Goal: Feedback & Contribution: Leave review/rating

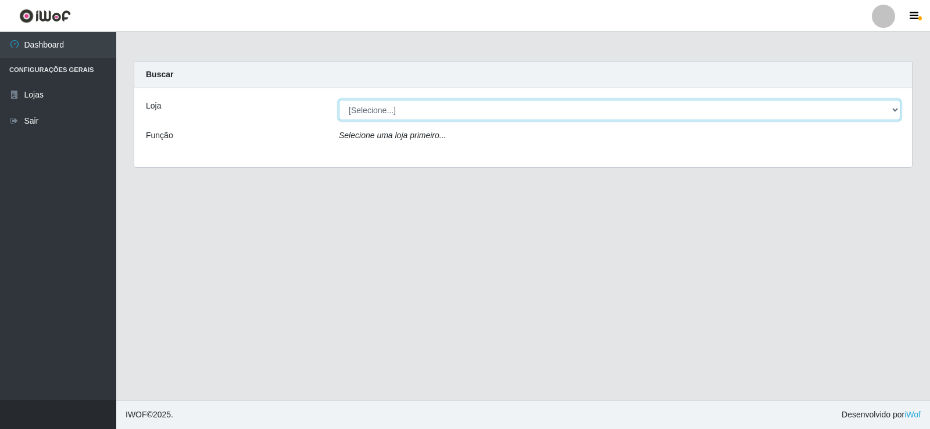
click at [844, 112] on select "[Selecione...] Supermercado Manaira" at bounding box center [619, 110] width 561 height 20
select select "443"
click at [339, 100] on select "[Selecione...] Supermercado Manaira" at bounding box center [619, 110] width 561 height 20
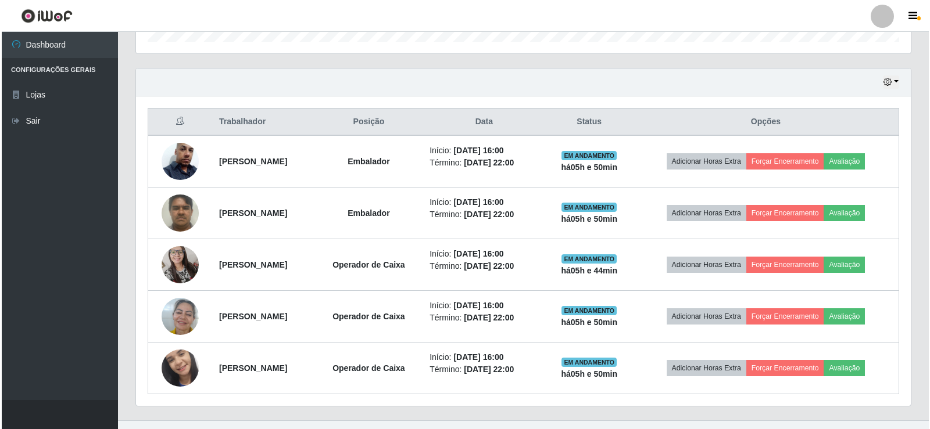
scroll to position [394, 0]
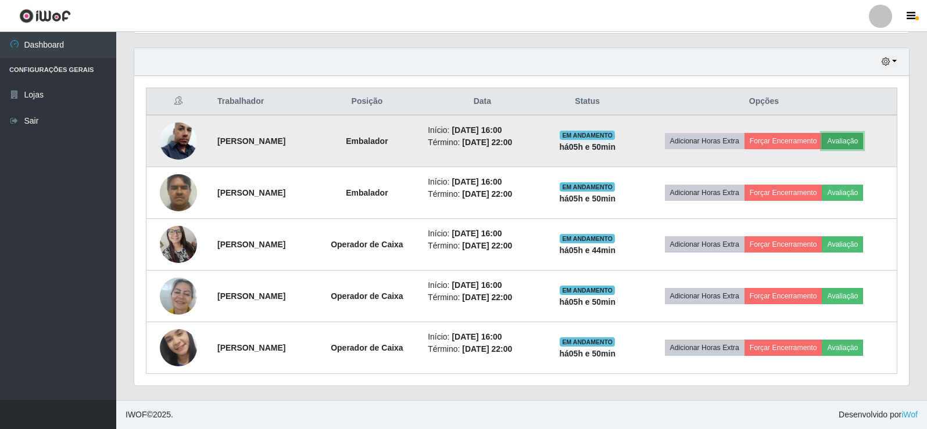
click at [858, 147] on button "Avaliação" at bounding box center [842, 141] width 41 height 16
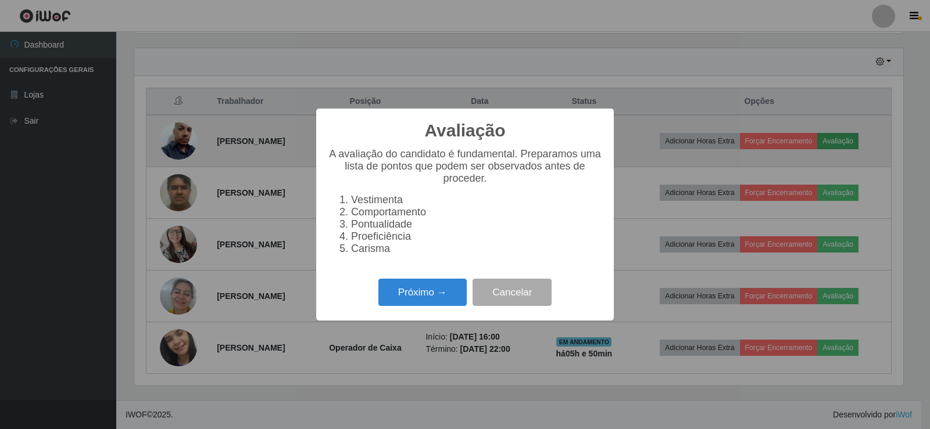
scroll to position [241, 769]
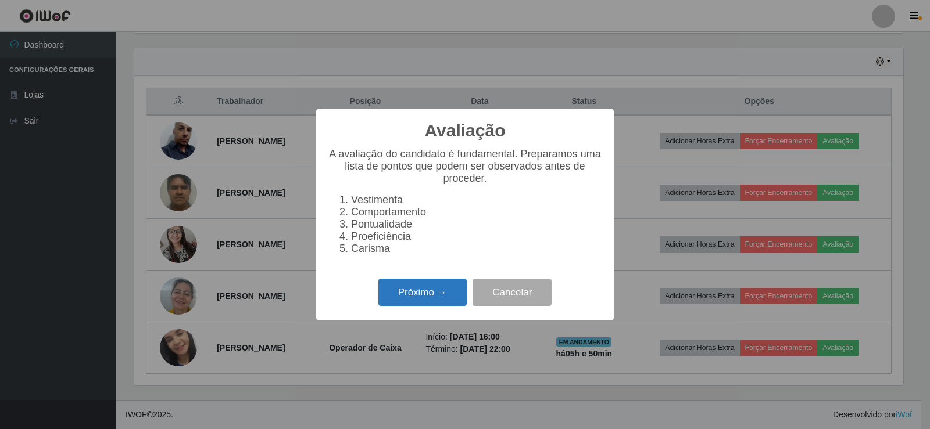
click at [393, 306] on button "Próximo →" at bounding box center [422, 292] width 88 height 27
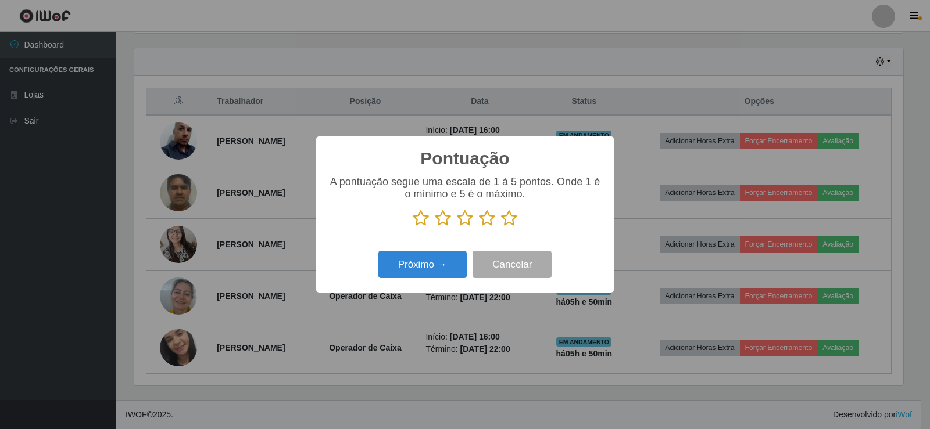
click at [508, 223] on icon at bounding box center [509, 218] width 16 height 17
click at [501, 227] on input "radio" at bounding box center [501, 227] width 0 height 0
click at [443, 267] on button "Próximo →" at bounding box center [422, 264] width 88 height 27
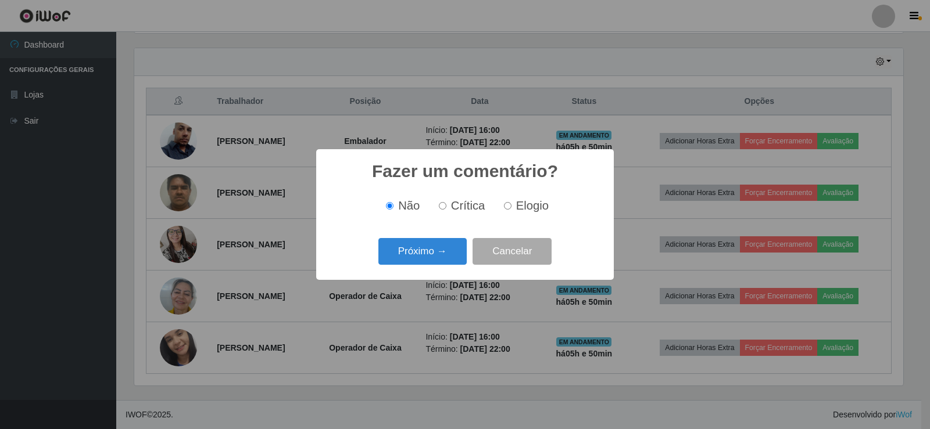
click at [509, 207] on input "Elogio" at bounding box center [508, 206] width 8 height 8
radio input "true"
click at [432, 250] on button "Próximo →" at bounding box center [422, 251] width 88 height 27
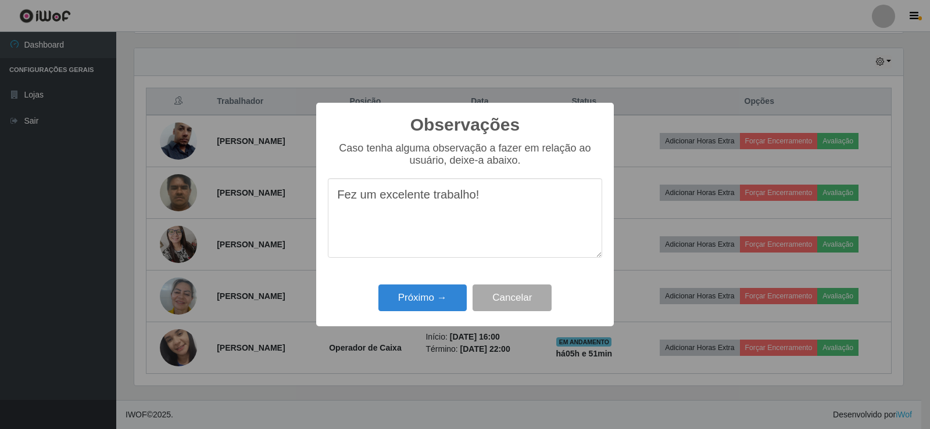
drag, startPoint x: 332, startPoint y: 201, endPoint x: 523, endPoint y: 198, distance: 190.6
click at [523, 198] on textarea "Fez um excelente trabalho!" at bounding box center [465, 218] width 274 height 80
type textarea "Fez um excelente trabalho!"
click at [444, 302] on button "Próximo →" at bounding box center [422, 298] width 88 height 27
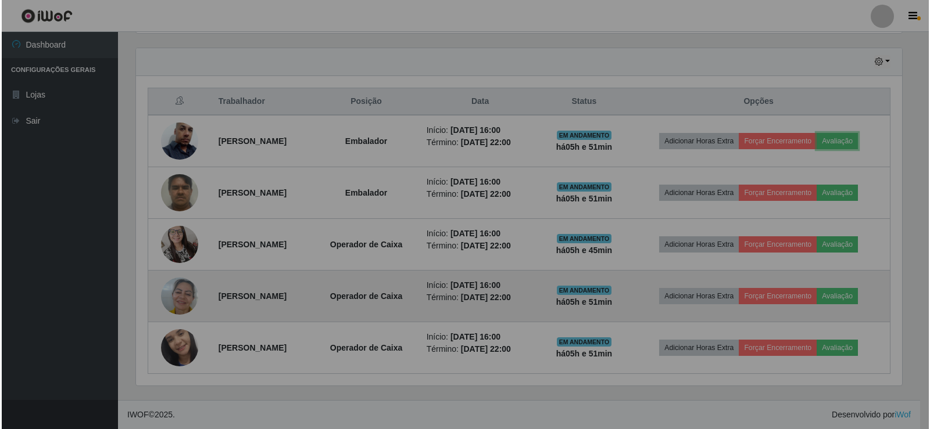
scroll to position [241, 775]
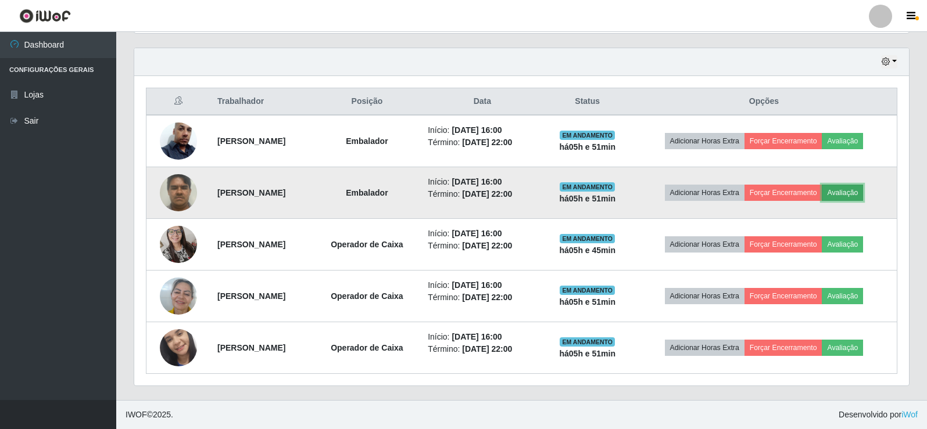
click at [863, 188] on button "Avaliação" at bounding box center [842, 193] width 41 height 16
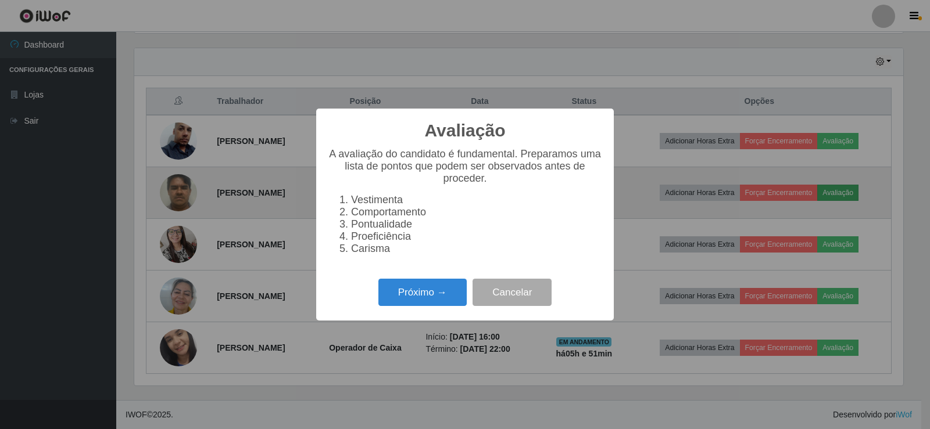
scroll to position [241, 769]
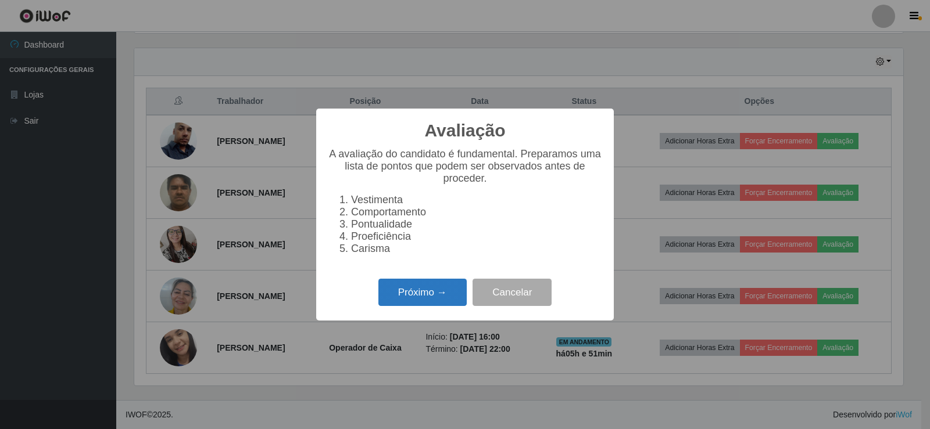
click at [443, 302] on button "Próximo →" at bounding box center [422, 292] width 88 height 27
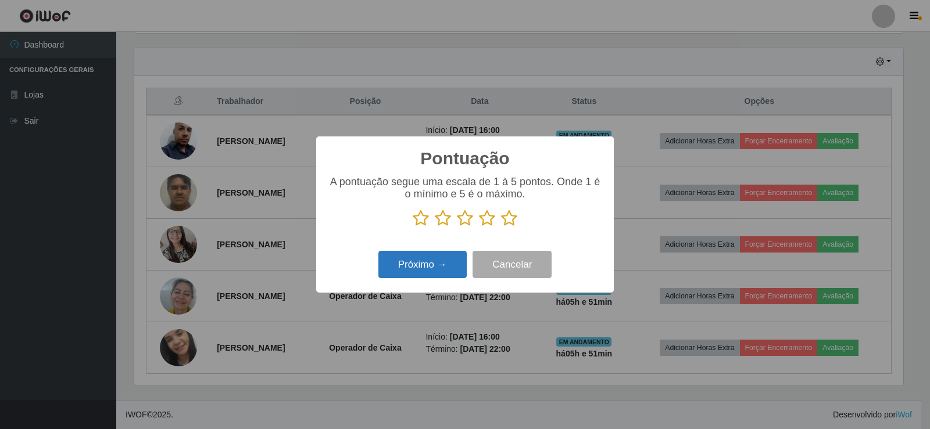
scroll to position [580797, 580269]
click at [508, 223] on icon at bounding box center [509, 218] width 16 height 17
click at [501, 227] on input "radio" at bounding box center [501, 227] width 0 height 0
click at [452, 267] on button "Próximo →" at bounding box center [422, 264] width 88 height 27
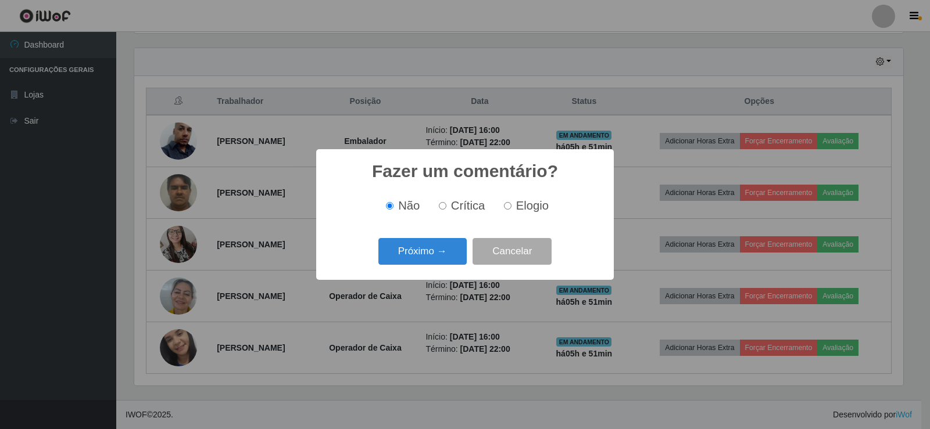
click at [510, 208] on input "Elogio" at bounding box center [508, 206] width 8 height 8
radio input "true"
click at [450, 256] on button "Próximo →" at bounding box center [422, 251] width 88 height 27
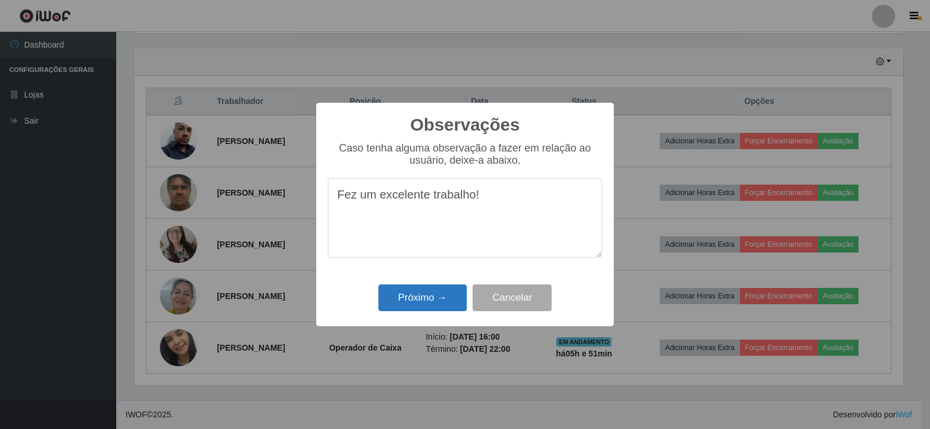
type textarea "Fez um excelente trabalho!"
click at [431, 295] on button "Próximo →" at bounding box center [422, 298] width 88 height 27
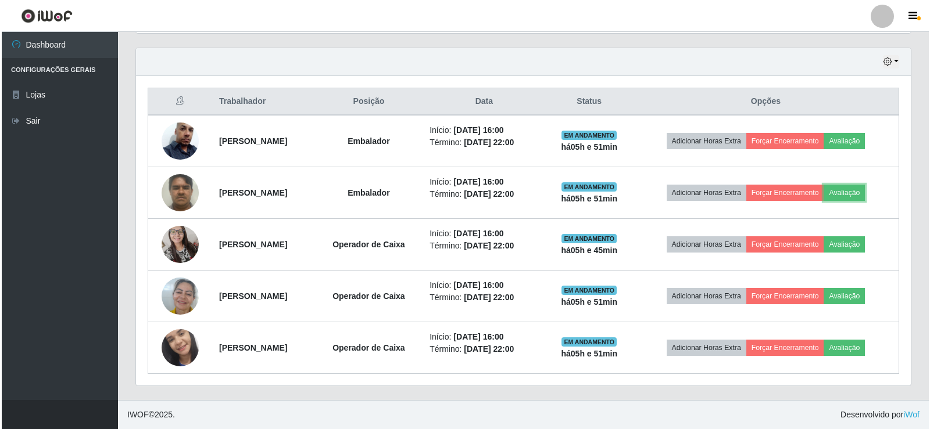
scroll to position [241, 775]
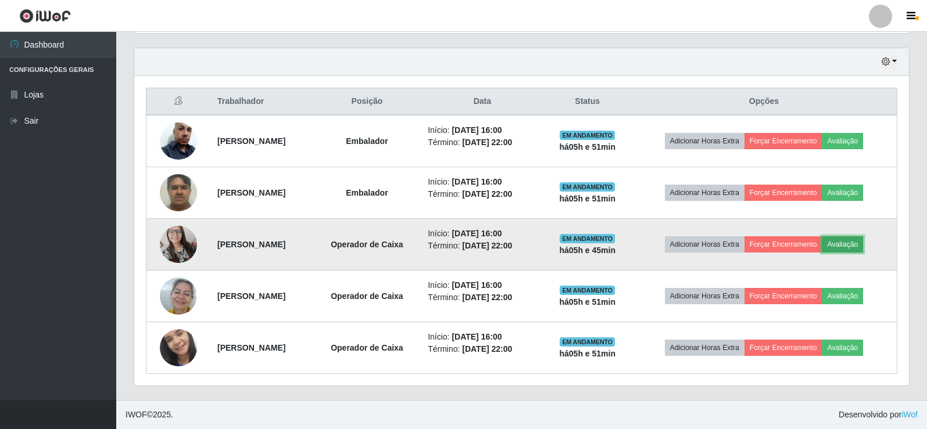
click at [861, 243] on button "Avaliação" at bounding box center [842, 244] width 41 height 16
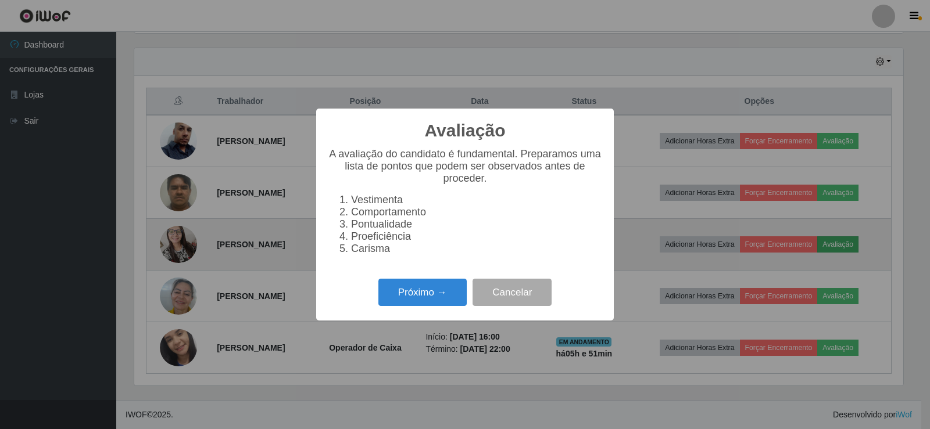
scroll to position [241, 769]
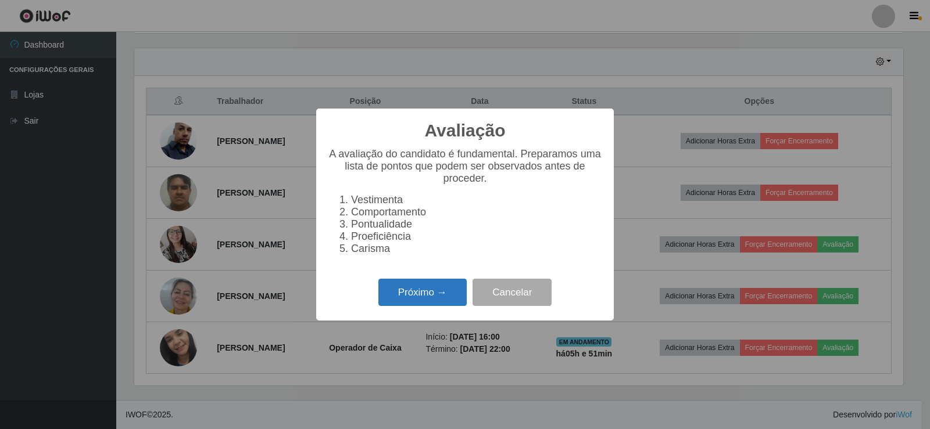
click at [458, 295] on button "Próximo →" at bounding box center [422, 292] width 88 height 27
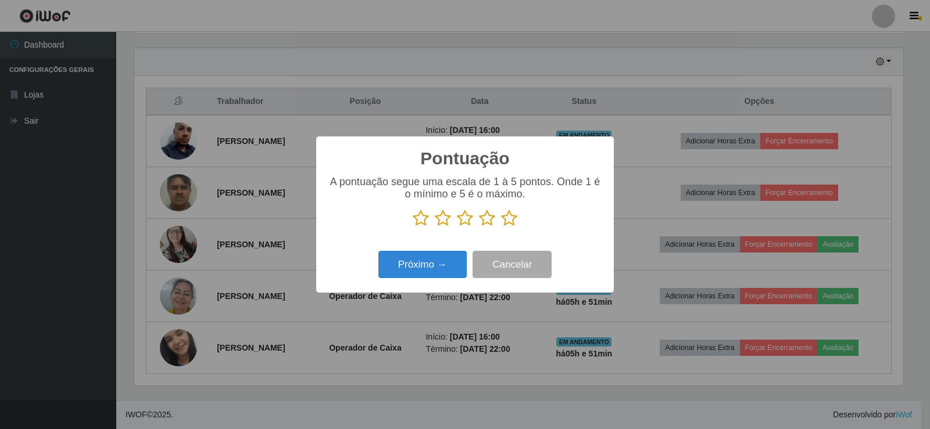
click at [513, 216] on icon at bounding box center [509, 218] width 16 height 17
click at [501, 227] on input "radio" at bounding box center [501, 227] width 0 height 0
click at [450, 268] on button "Próximo →" at bounding box center [422, 264] width 88 height 27
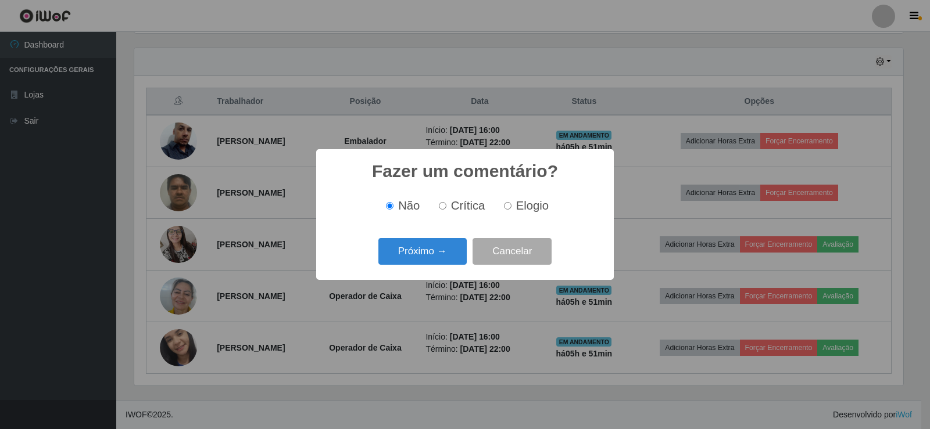
click at [510, 209] on input "Elogio" at bounding box center [508, 206] width 8 height 8
radio input "true"
click at [439, 253] on button "Próximo →" at bounding box center [422, 251] width 88 height 27
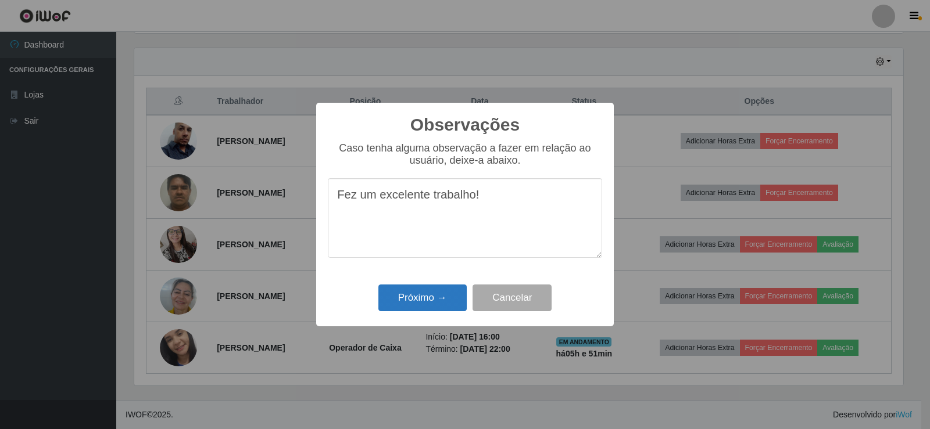
type textarea "Fez um excelente trabalho!"
click at [434, 303] on button "Próximo →" at bounding box center [422, 298] width 88 height 27
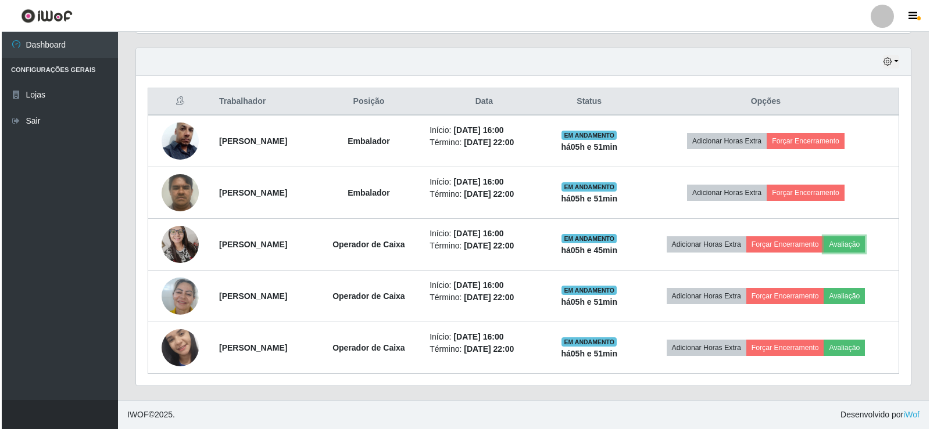
scroll to position [241, 775]
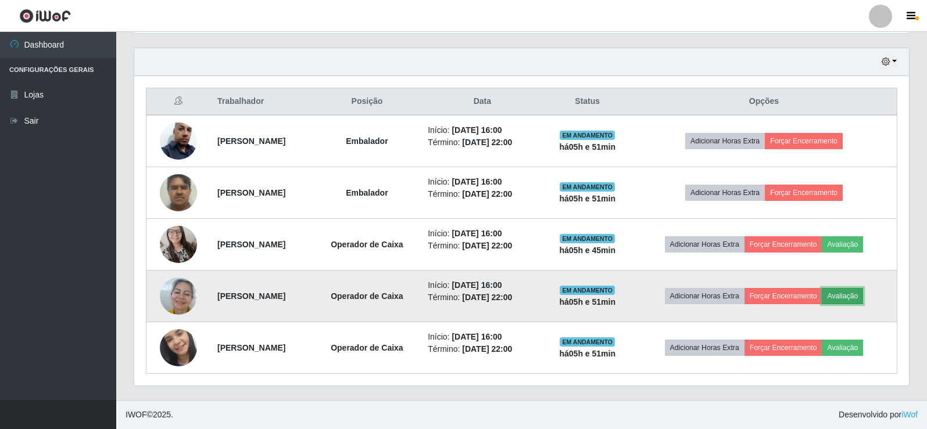
click at [863, 298] on button "Avaliação" at bounding box center [842, 296] width 41 height 16
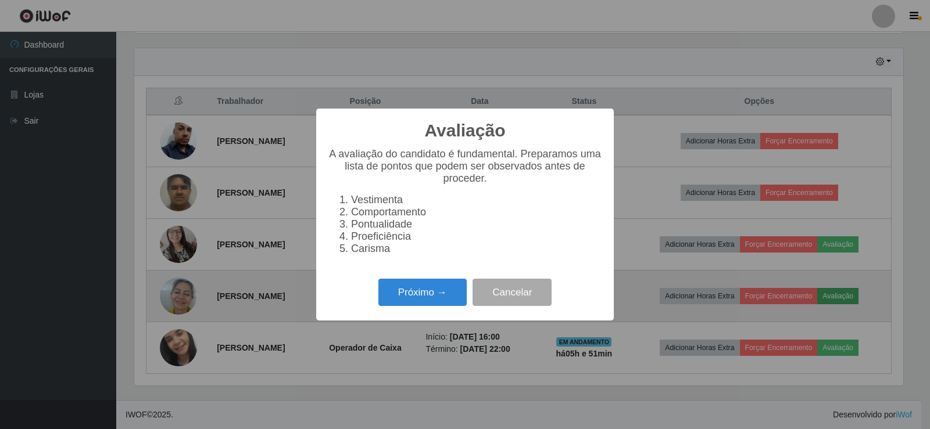
scroll to position [241, 769]
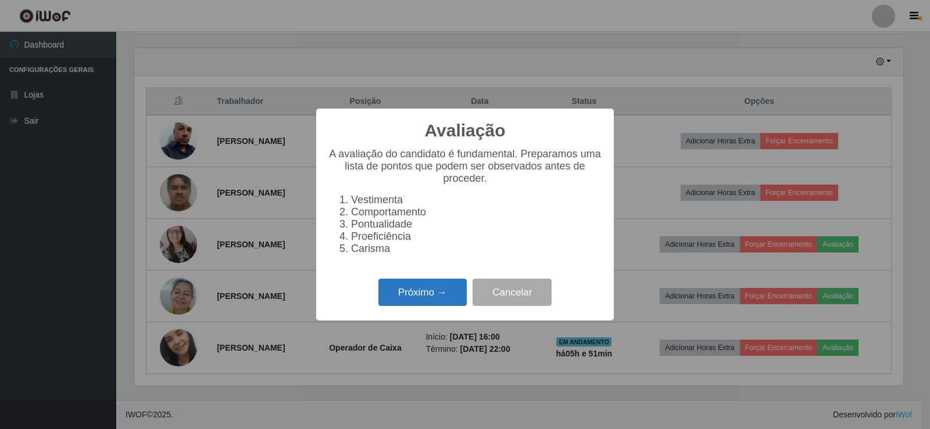
click at [452, 298] on button "Próximo →" at bounding box center [422, 292] width 88 height 27
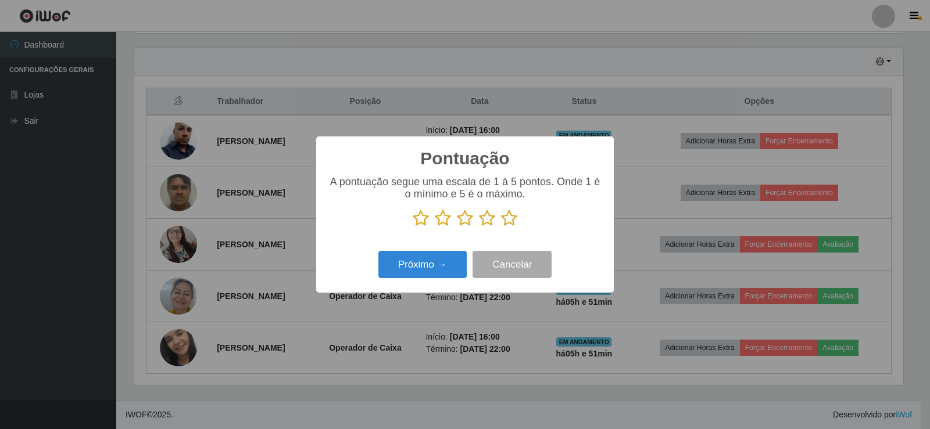
scroll to position [580797, 580269]
click at [507, 223] on icon at bounding box center [509, 218] width 16 height 17
click at [501, 227] on input "radio" at bounding box center [501, 227] width 0 height 0
click at [441, 277] on button "Próximo →" at bounding box center [422, 264] width 88 height 27
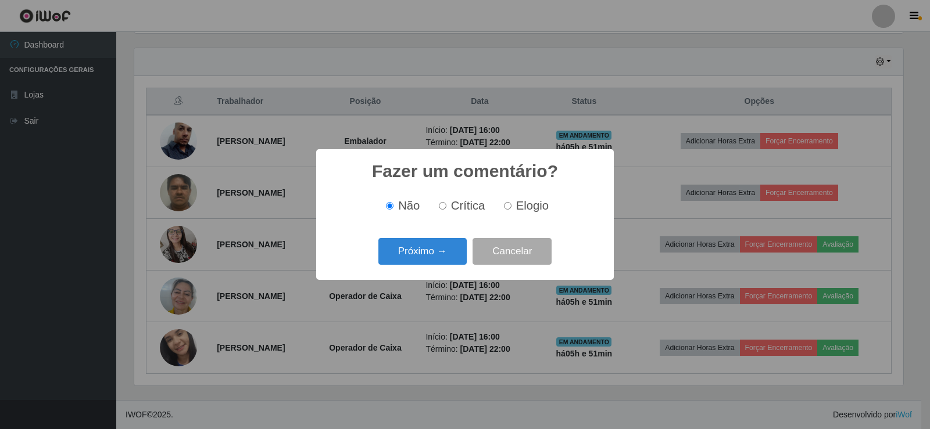
click at [507, 206] on input "Elogio" at bounding box center [508, 206] width 8 height 8
radio input "true"
click at [447, 249] on button "Próximo →" at bounding box center [422, 251] width 88 height 27
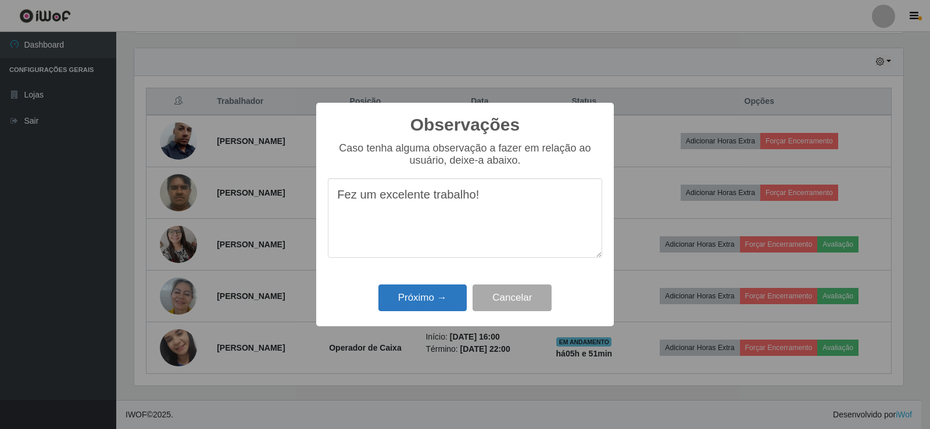
type textarea "Fez um excelente trabalho!"
click at [420, 299] on button "Próximo →" at bounding box center [422, 298] width 88 height 27
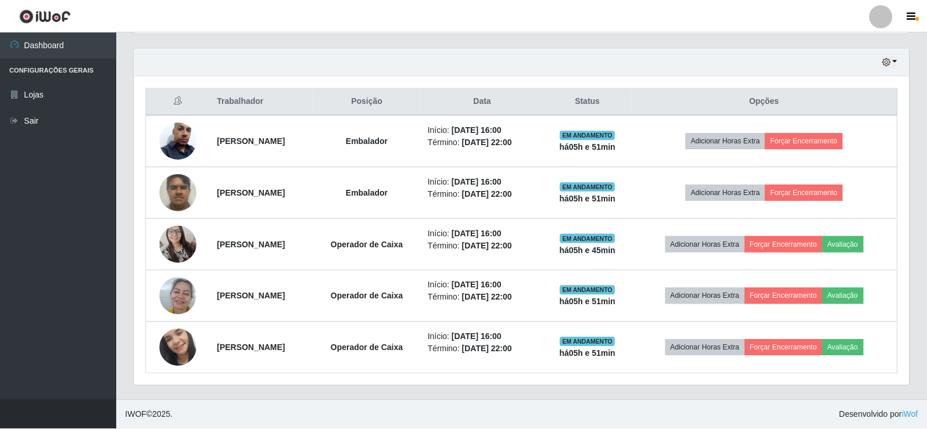
scroll to position [241, 775]
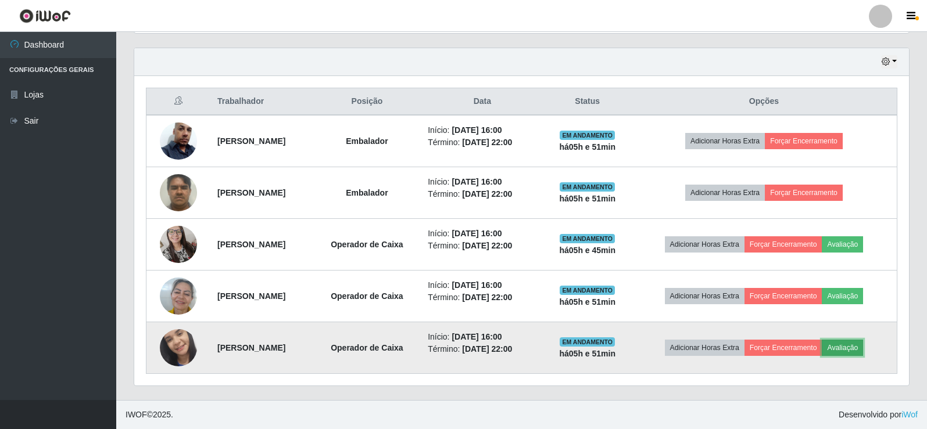
click at [850, 347] on button "Avaliação" at bounding box center [842, 348] width 41 height 16
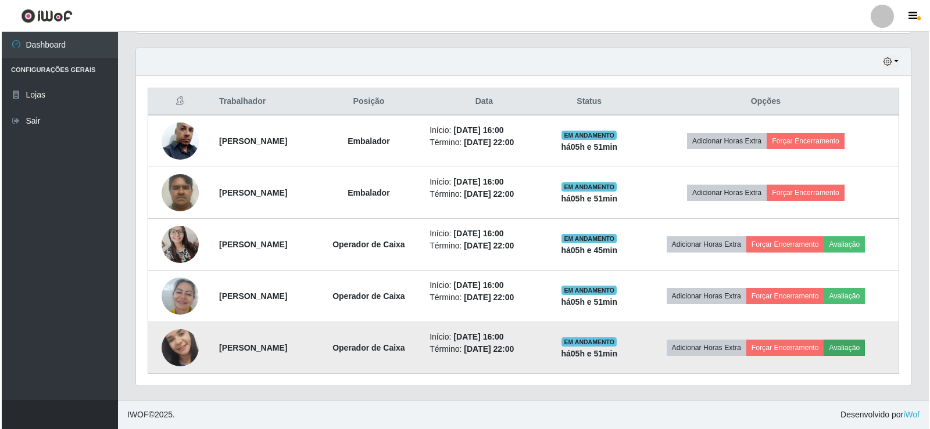
scroll to position [241, 769]
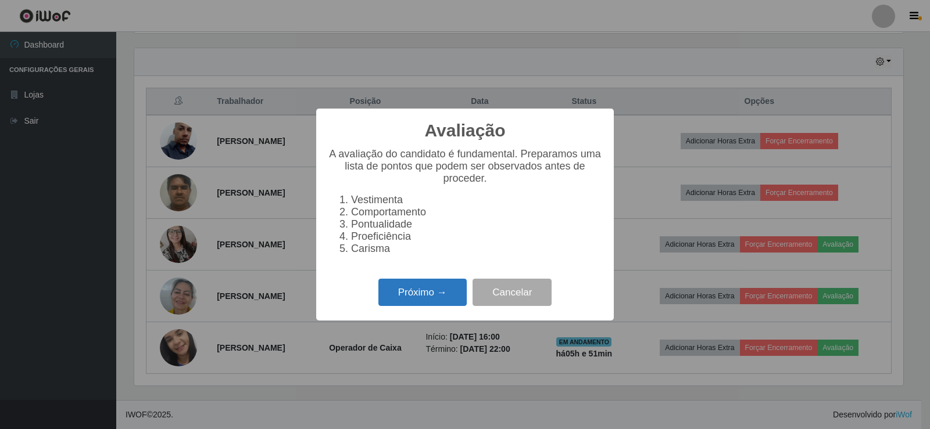
click at [401, 295] on button "Próximo →" at bounding box center [422, 292] width 88 height 27
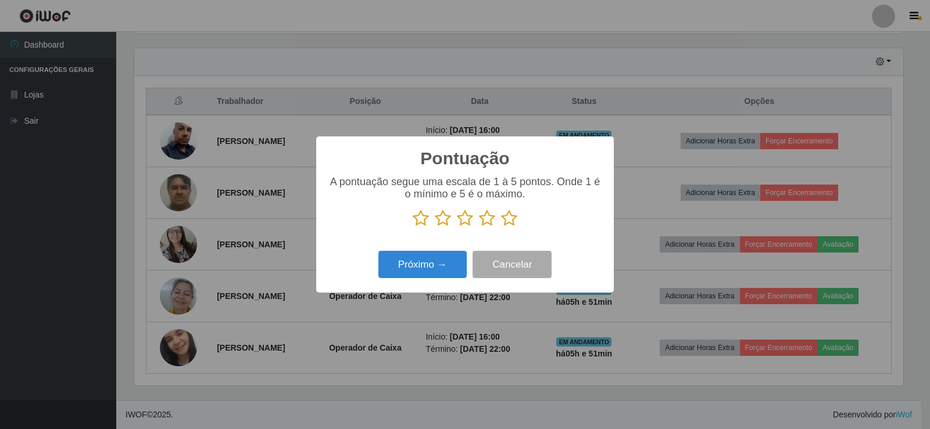
click at [511, 217] on icon at bounding box center [509, 218] width 16 height 17
click at [501, 227] on input "radio" at bounding box center [501, 227] width 0 height 0
click at [454, 268] on button "Próximo →" at bounding box center [422, 264] width 88 height 27
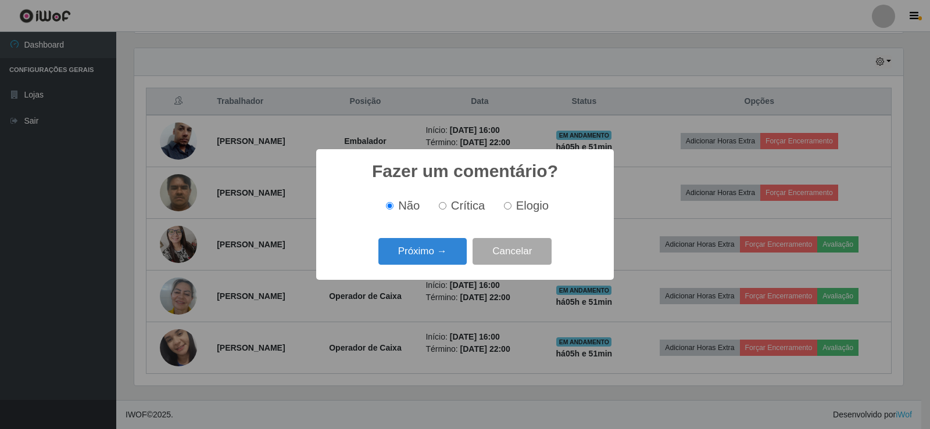
click at [506, 209] on input "Elogio" at bounding box center [508, 206] width 8 height 8
radio input "true"
click at [451, 257] on button "Próximo →" at bounding box center [422, 251] width 88 height 27
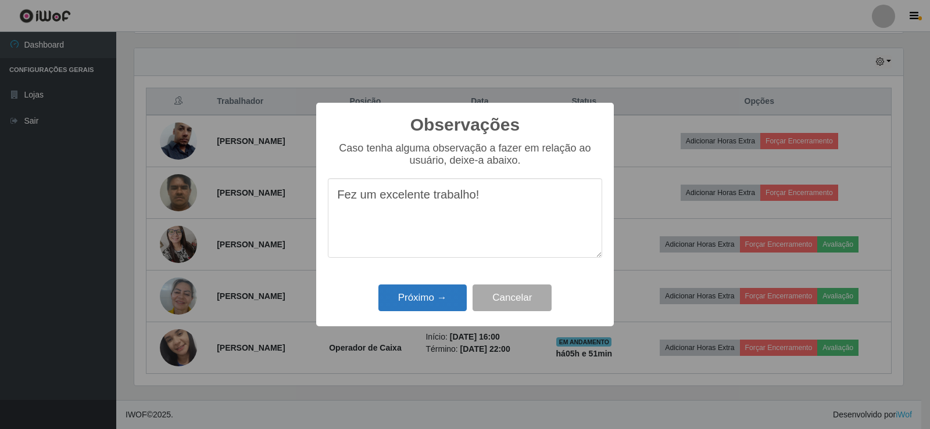
type textarea "Fez um excelente trabalho!"
click at [438, 301] on button "Próximo →" at bounding box center [422, 298] width 88 height 27
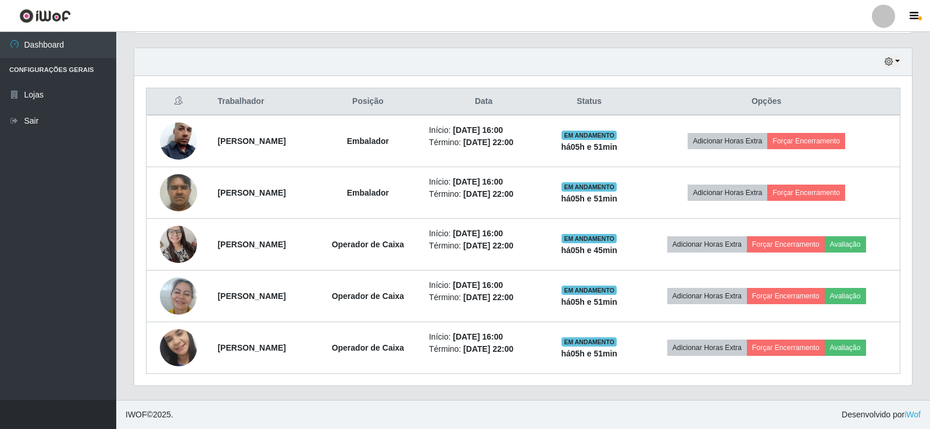
scroll to position [241, 775]
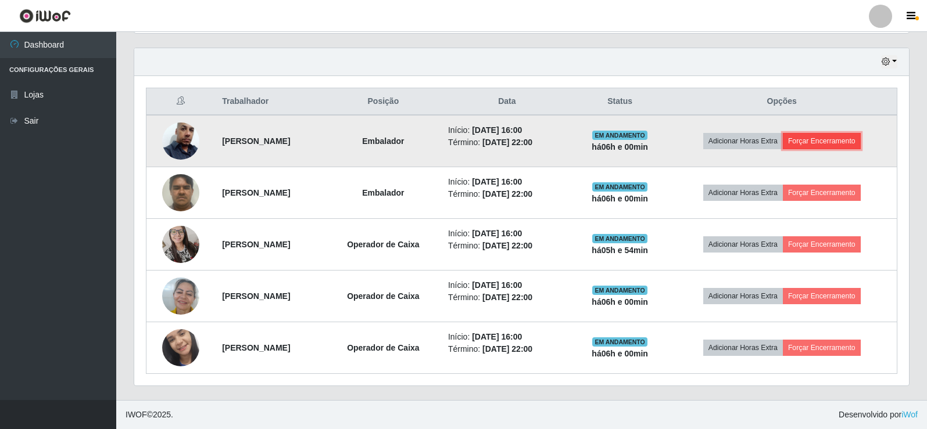
click at [844, 135] on button "Forçar Encerramento" at bounding box center [822, 141] width 78 height 16
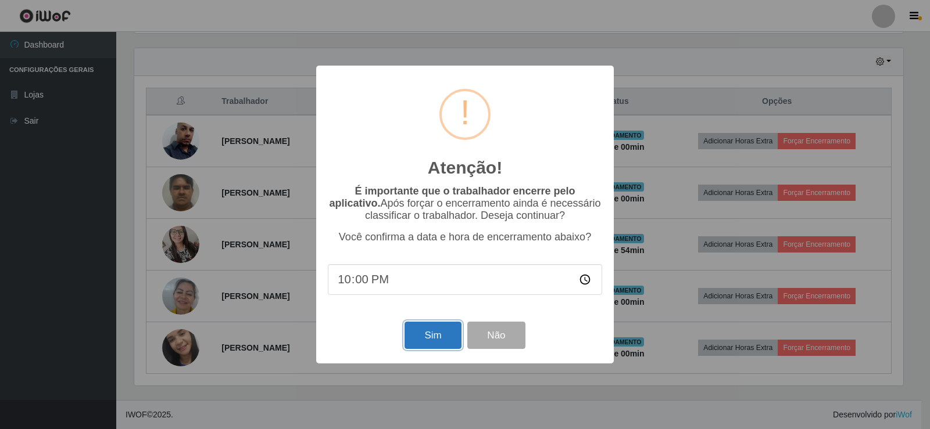
click at [438, 340] on button "Sim" at bounding box center [432, 335] width 56 height 27
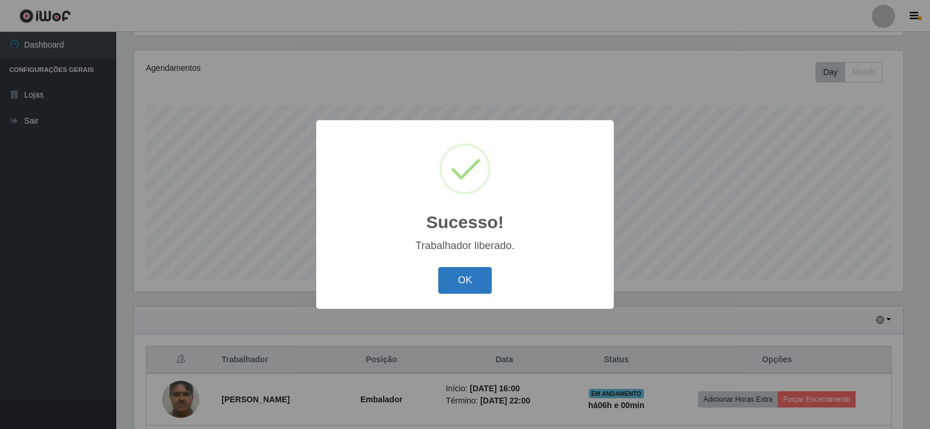
click at [478, 289] on button "OK" at bounding box center [465, 280] width 54 height 27
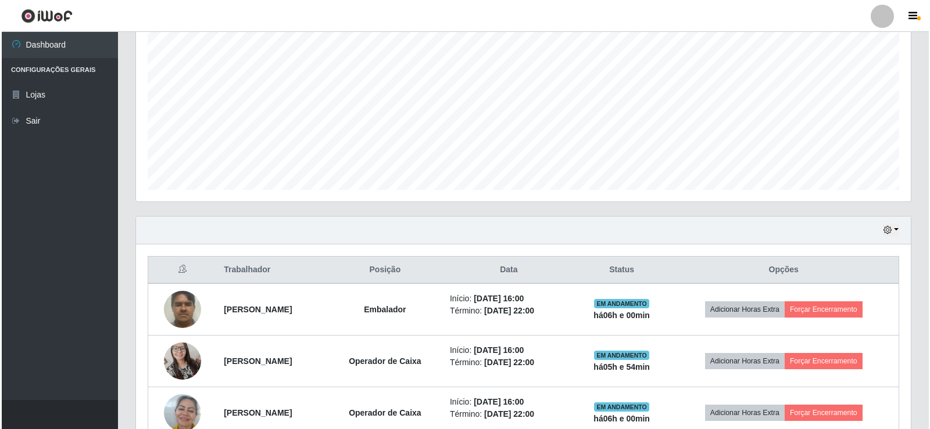
scroll to position [252, 0]
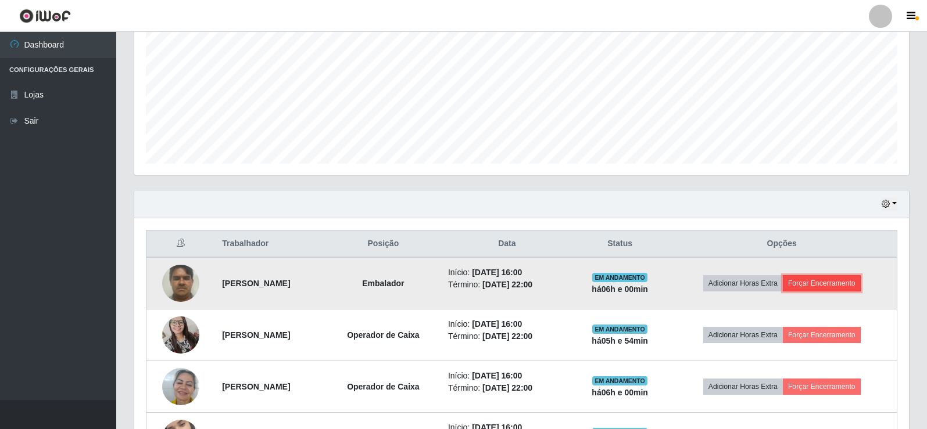
click at [840, 287] on button "Forçar Encerramento" at bounding box center [822, 283] width 78 height 16
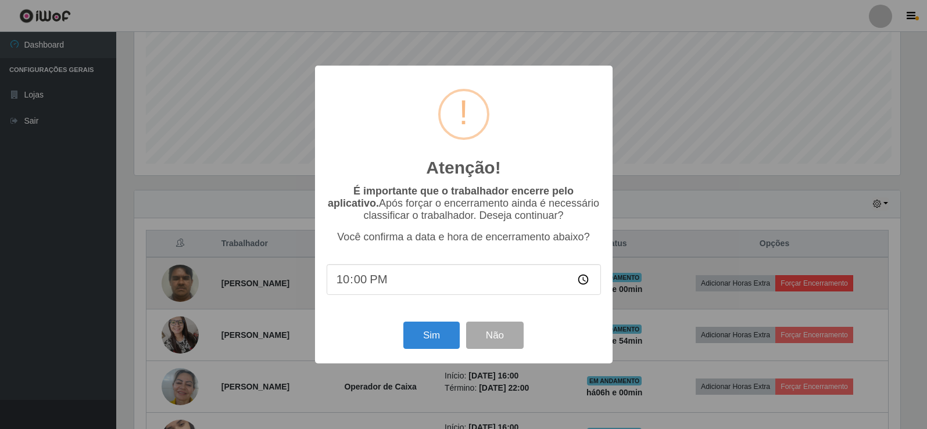
scroll to position [241, 769]
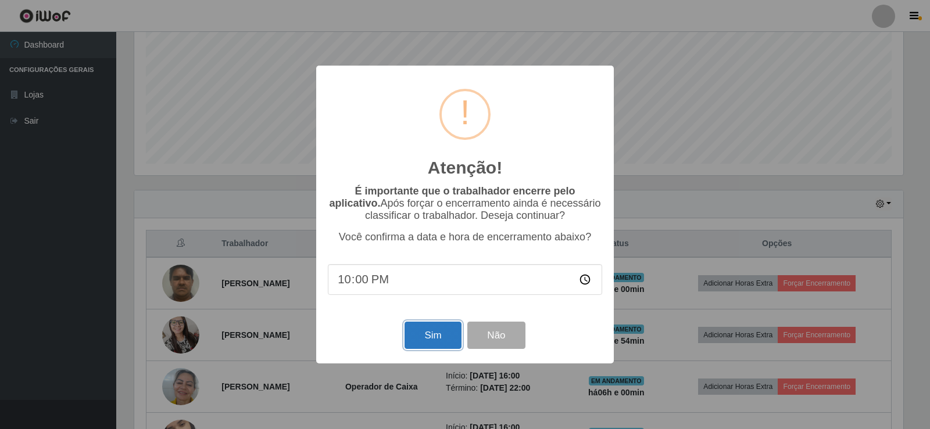
click at [449, 331] on button "Sim" at bounding box center [432, 335] width 56 height 27
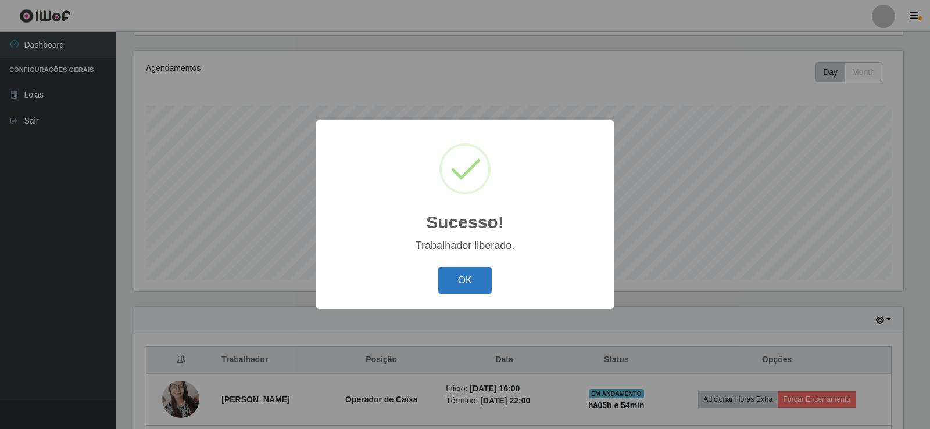
click at [477, 285] on button "OK" at bounding box center [465, 280] width 54 height 27
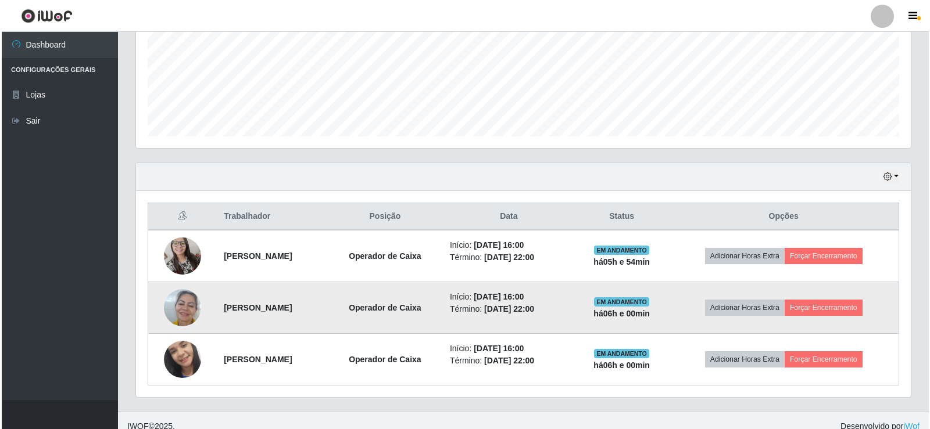
scroll to position [291, 0]
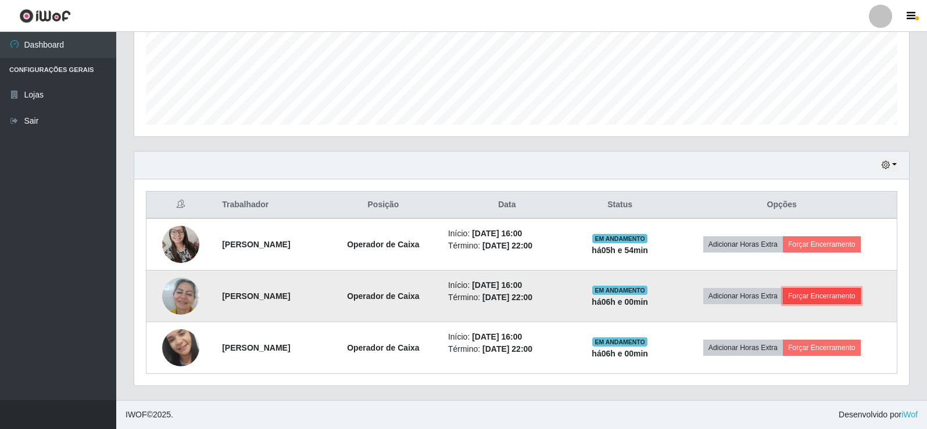
click at [833, 300] on button "Forçar Encerramento" at bounding box center [822, 296] width 78 height 16
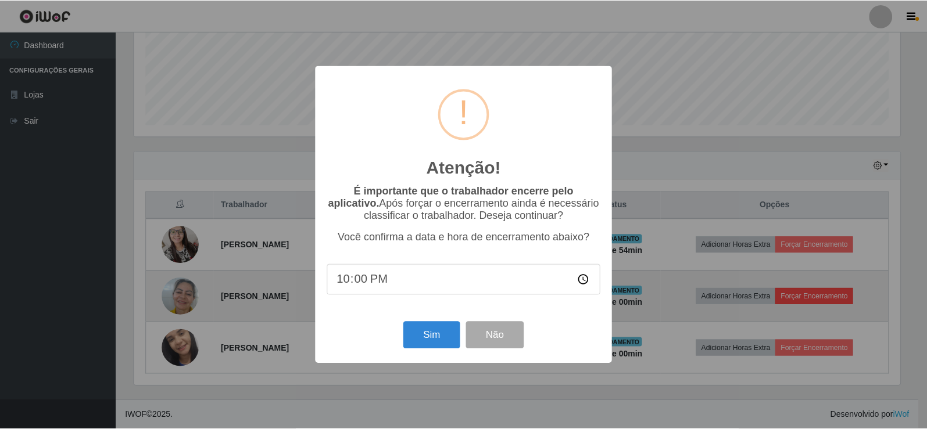
scroll to position [241, 769]
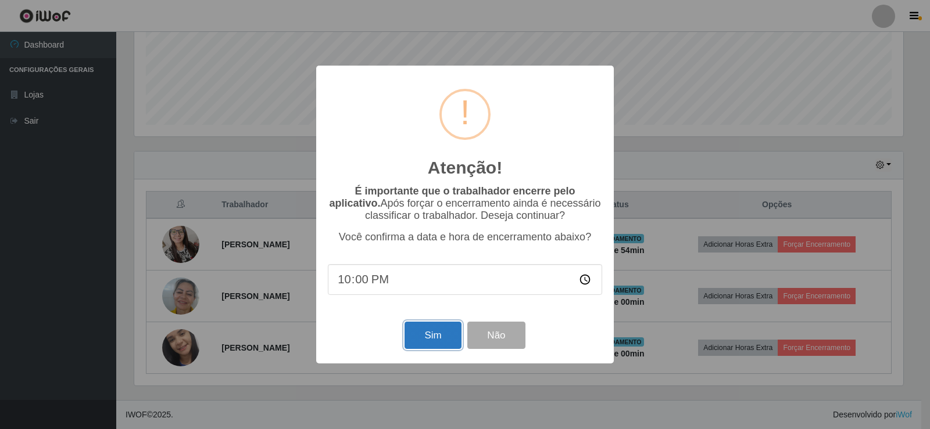
click at [446, 341] on button "Sim" at bounding box center [432, 335] width 56 height 27
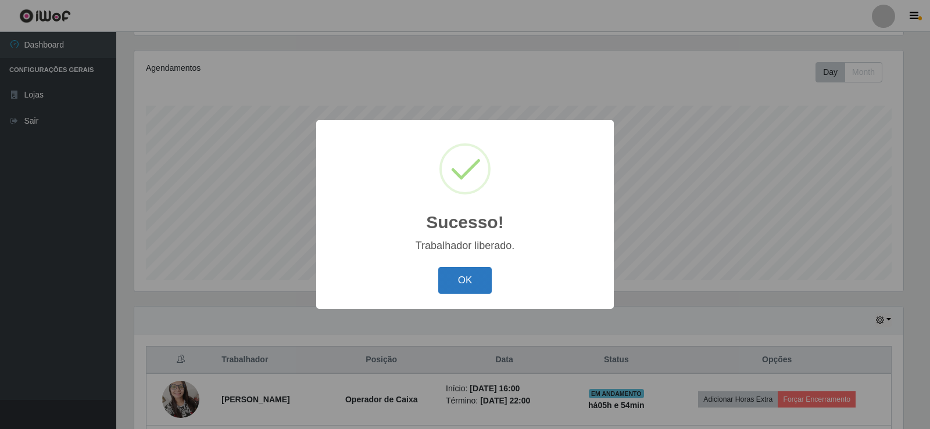
click at [465, 289] on button "OK" at bounding box center [465, 280] width 54 height 27
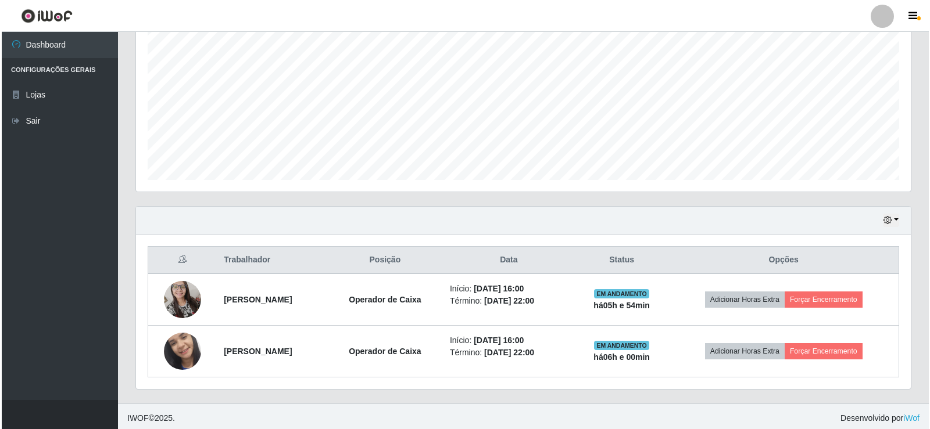
scroll to position [239, 0]
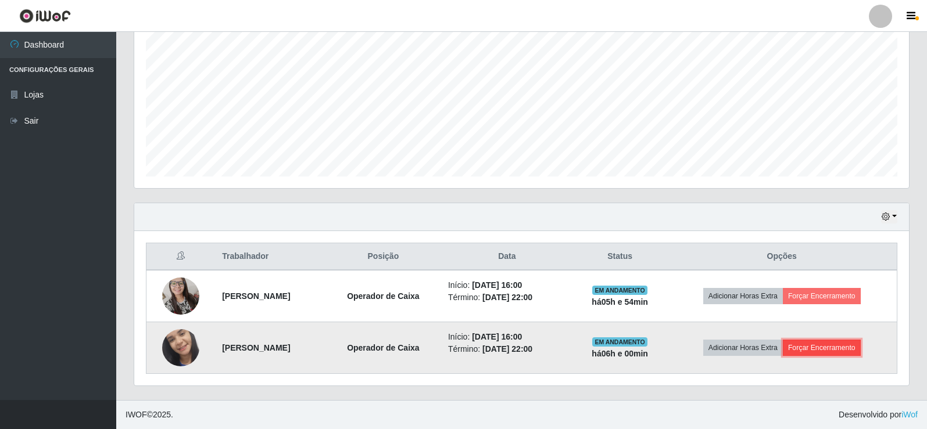
click at [818, 345] on button "Forçar Encerramento" at bounding box center [822, 348] width 78 height 16
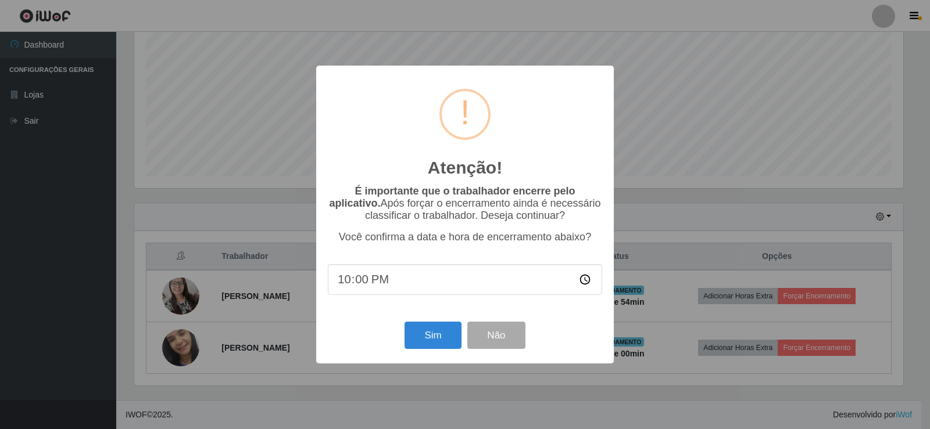
scroll to position [0, 0]
click at [450, 338] on button "Sim" at bounding box center [432, 335] width 56 height 27
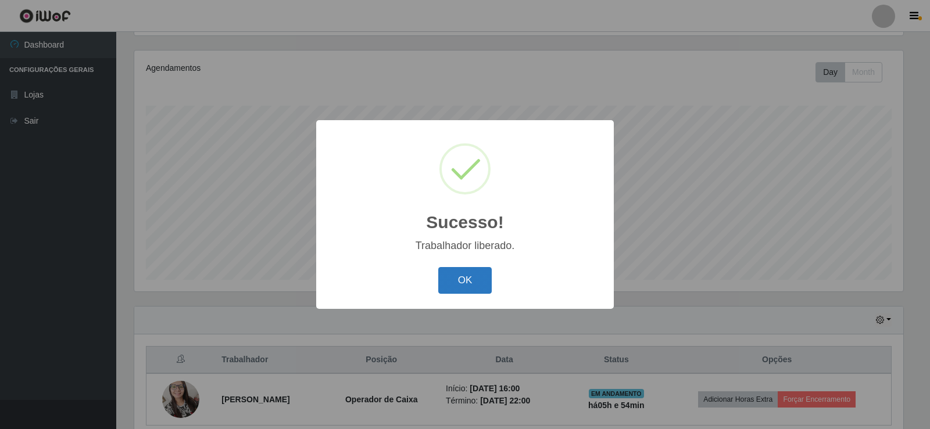
click at [469, 279] on button "OK" at bounding box center [465, 280] width 54 height 27
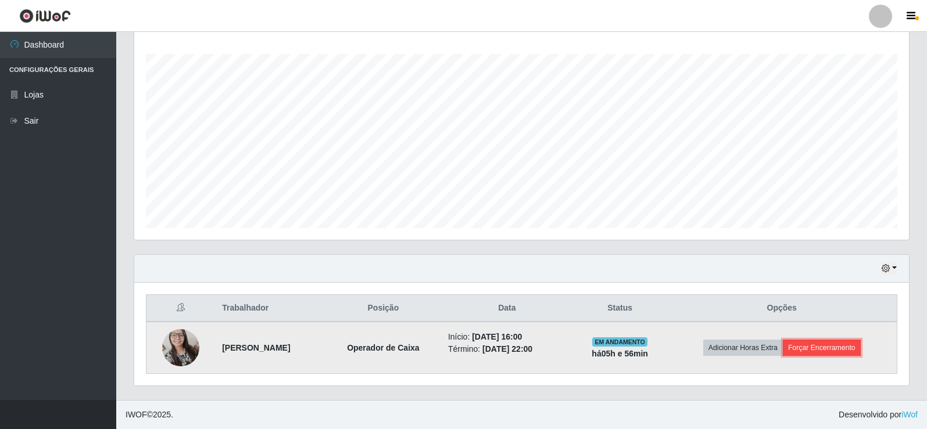
click at [841, 350] on button "Forçar Encerramento" at bounding box center [822, 348] width 78 height 16
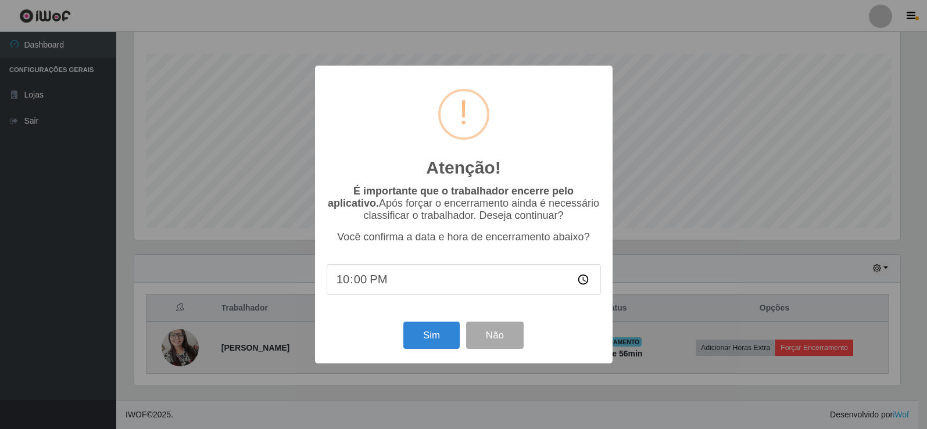
scroll to position [241, 769]
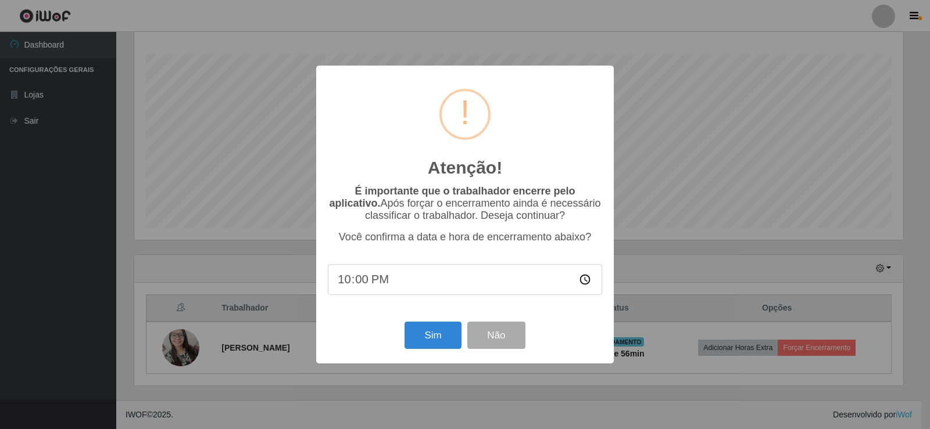
click at [359, 284] on input "22:00" at bounding box center [465, 279] width 274 height 31
type input "22:06"
click at [443, 338] on button "Sim" at bounding box center [432, 335] width 56 height 27
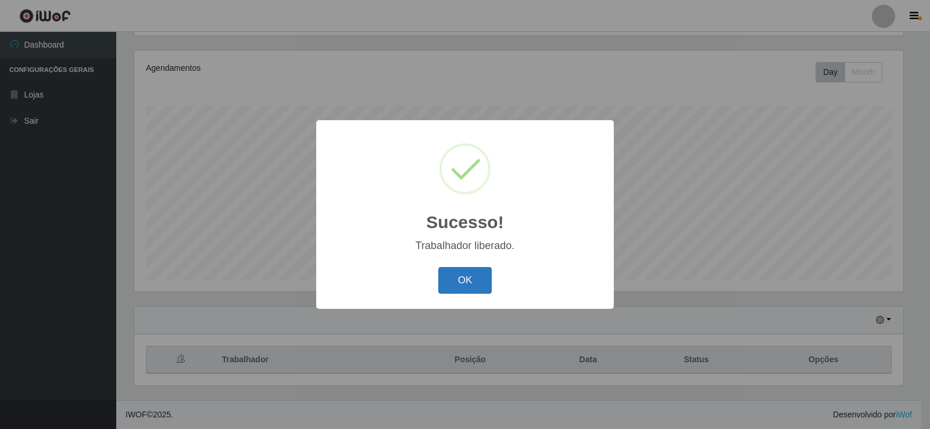
click at [476, 283] on button "OK" at bounding box center [465, 280] width 54 height 27
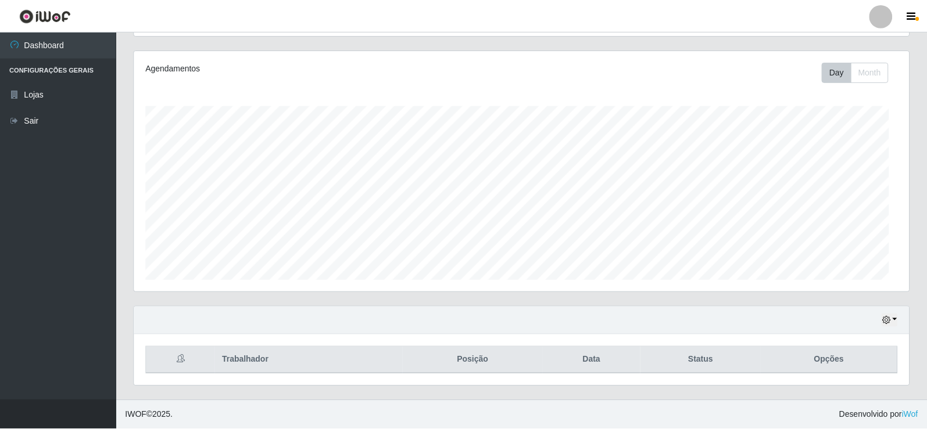
scroll to position [241, 775]
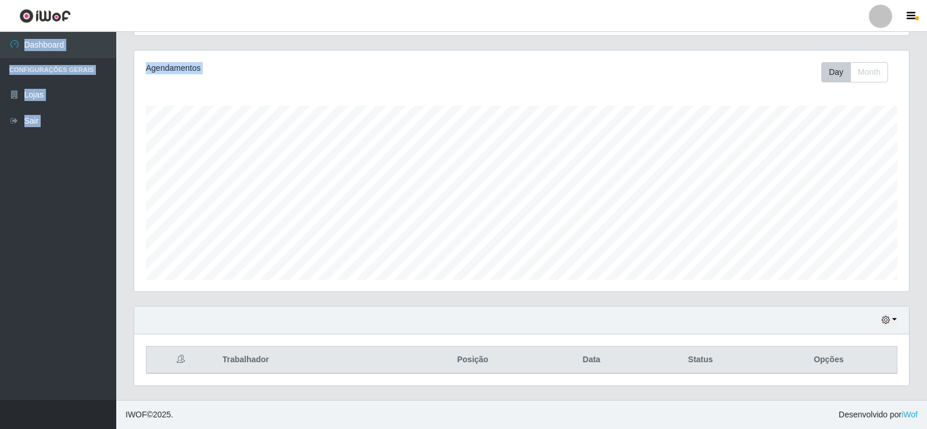
drag, startPoint x: 926, startPoint y: 107, endPoint x: 923, endPoint y: 27, distance: 79.7
click at [923, 27] on div "Perfil Alterar Senha Sair Dashboard Configurações Gerais Lojas Sair Carregando.…" at bounding box center [463, 147] width 927 height 565
